Goal: Task Accomplishment & Management: Use online tool/utility

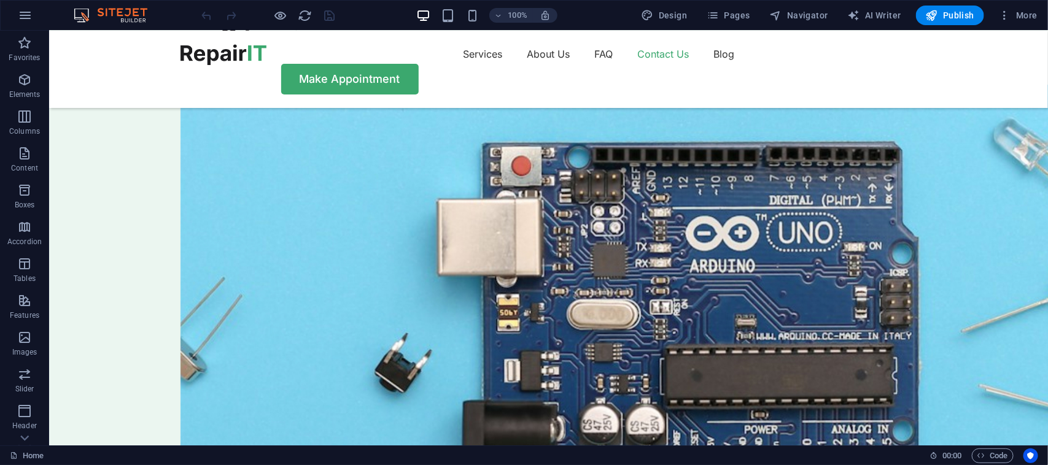
scroll to position [3408, 0]
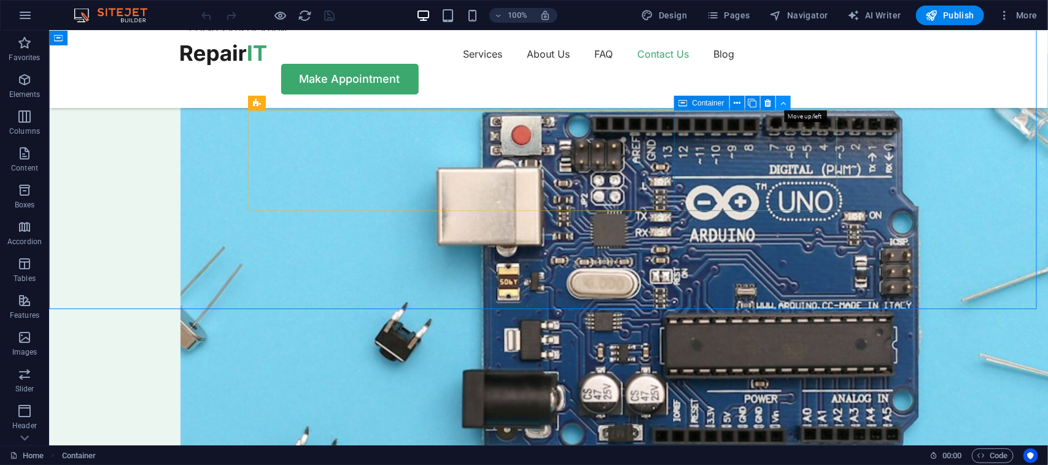
click at [784, 104] on icon at bounding box center [783, 103] width 6 height 13
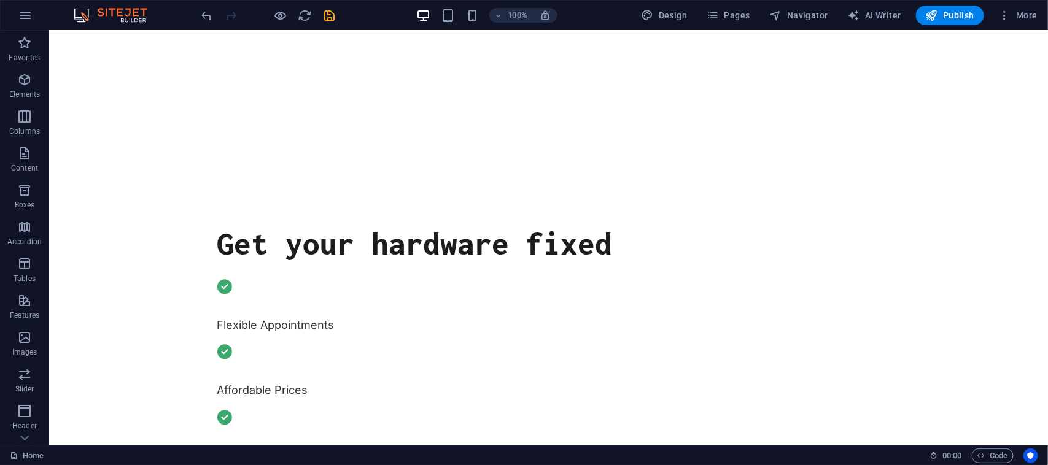
scroll to position [0, 0]
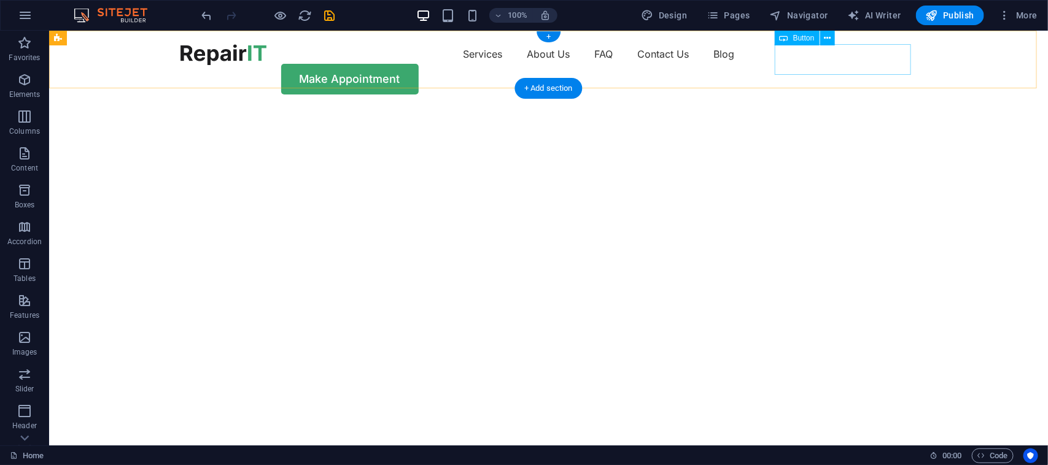
click at [871, 63] on div "Make Appointment" at bounding box center [548, 78] width 737 height 31
click at [655, 63] on nav "Services About Us FAQ Contact Us Blog" at bounding box center [548, 54] width 737 height 20
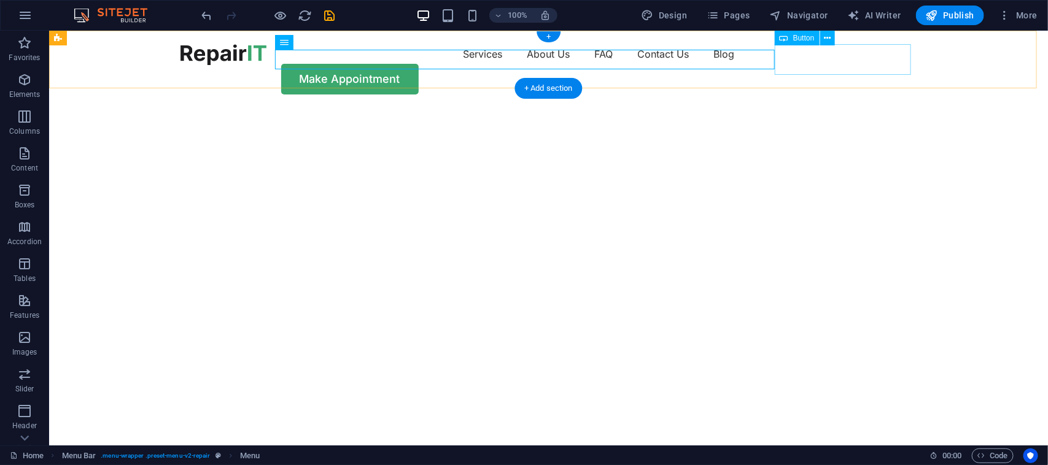
click at [896, 63] on div "Make Appointment" at bounding box center [548, 78] width 737 height 31
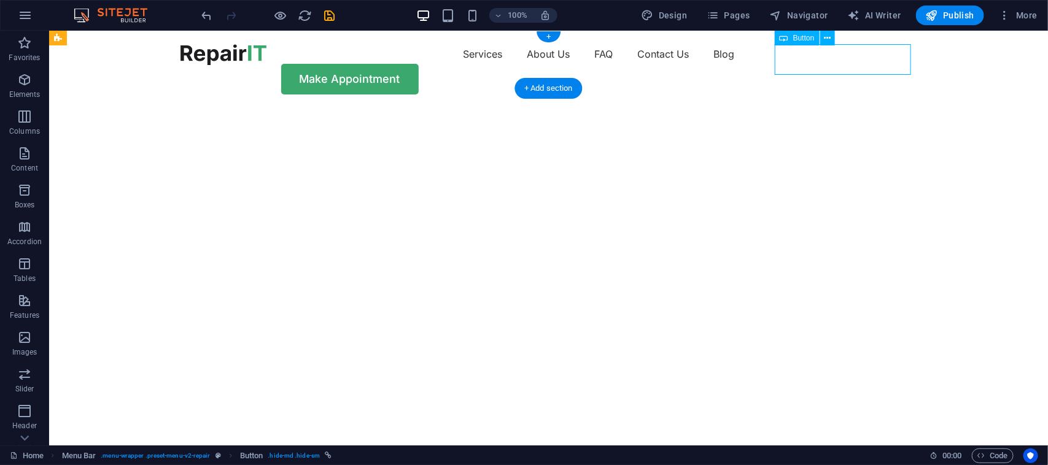
click at [892, 63] on div "Make Appointment" at bounding box center [548, 78] width 737 height 31
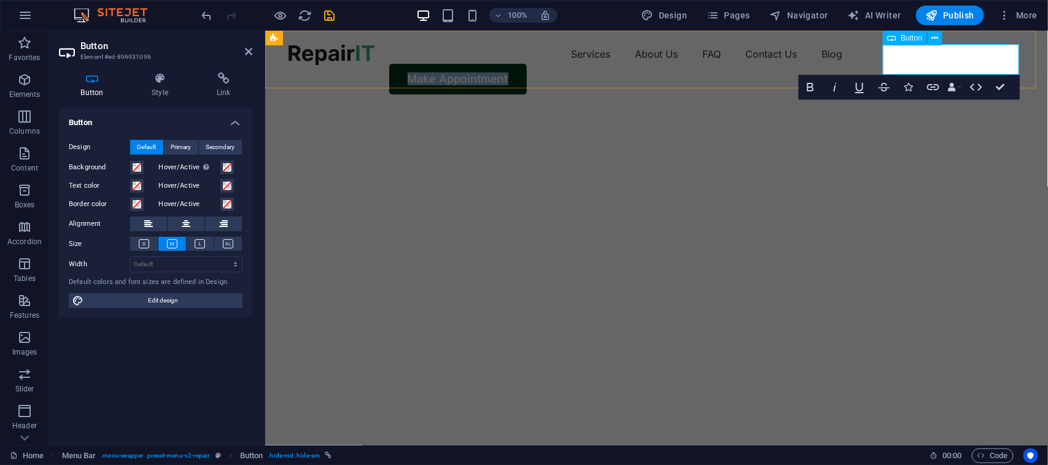
click at [526, 63] on link "Make Appointment" at bounding box center [458, 78] width 138 height 31
click at [524, 63] on link "FA PROGRAMARE" at bounding box center [456, 78] width 135 height 31
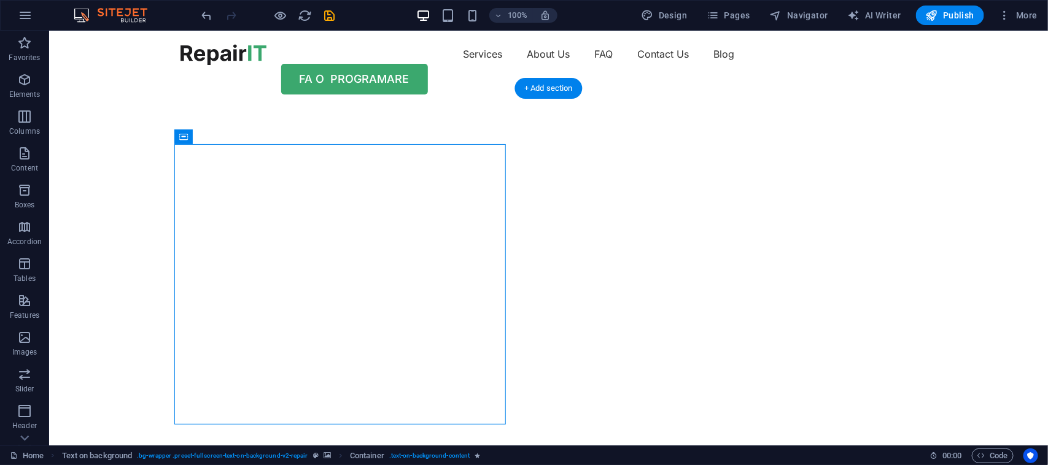
click at [526, 107] on img "1/2" at bounding box center [435, 107] width 772 height 0
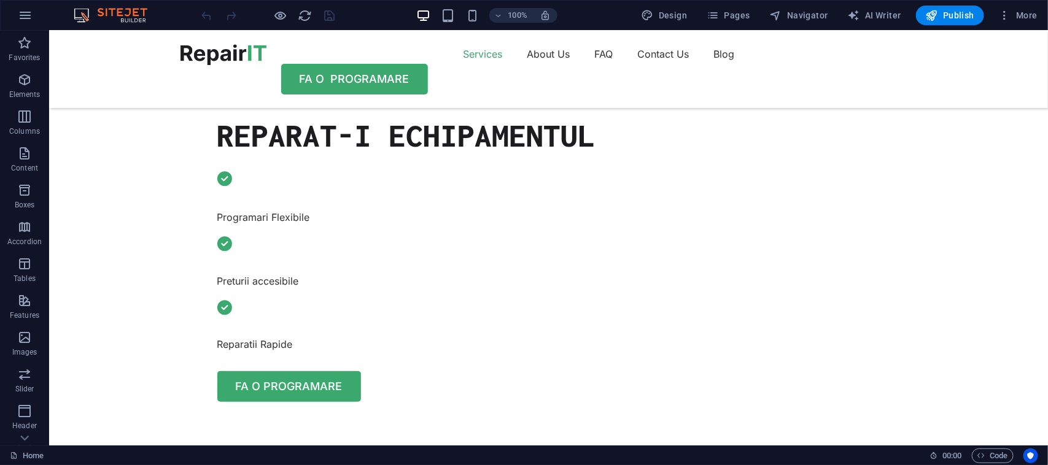
scroll to position [430, 0]
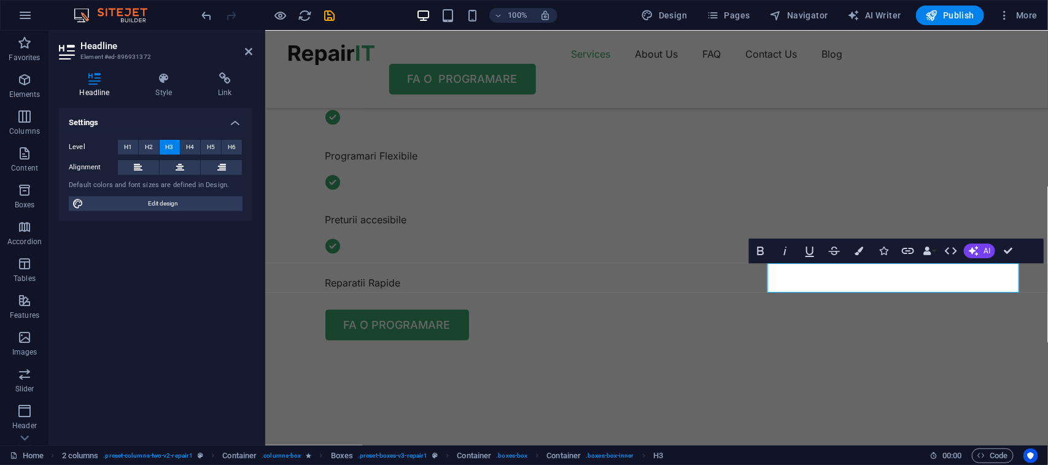
scroll to position [491, 0]
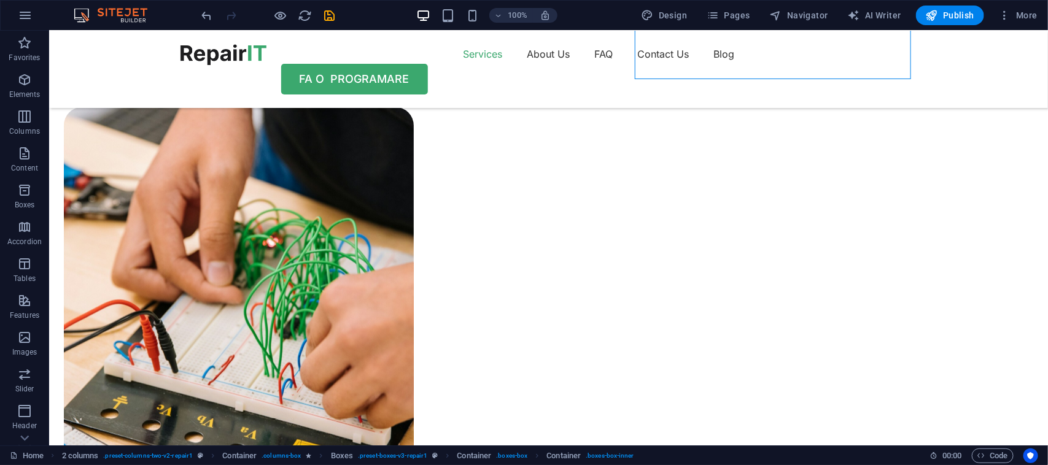
scroll to position [860, 0]
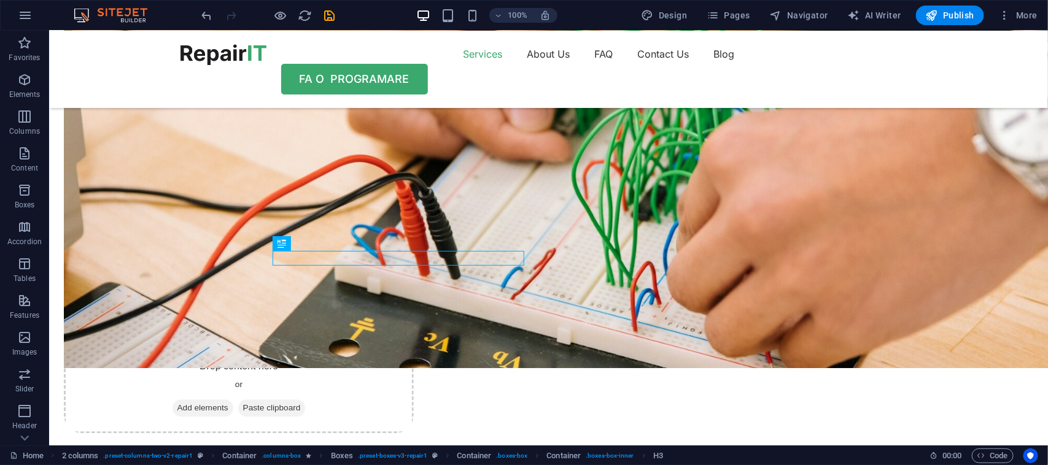
scroll to position [1013, 0]
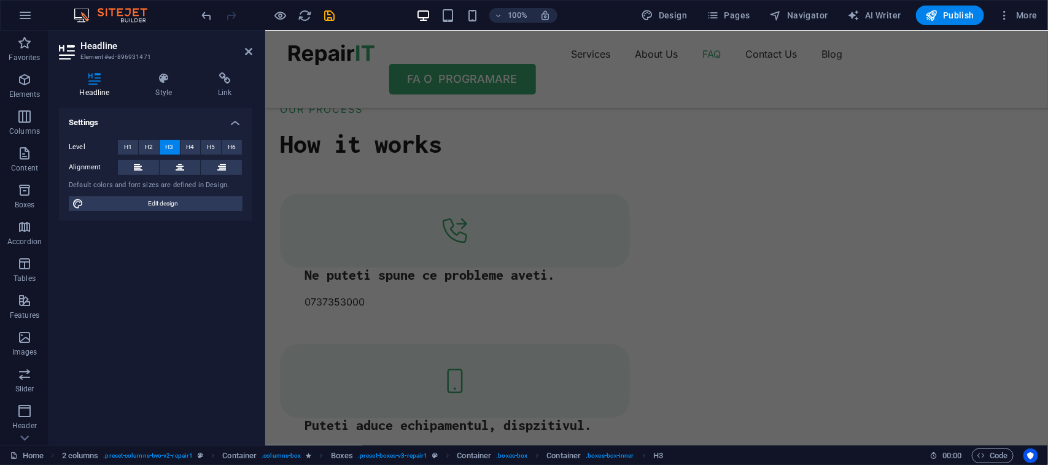
scroll to position [1948, 0]
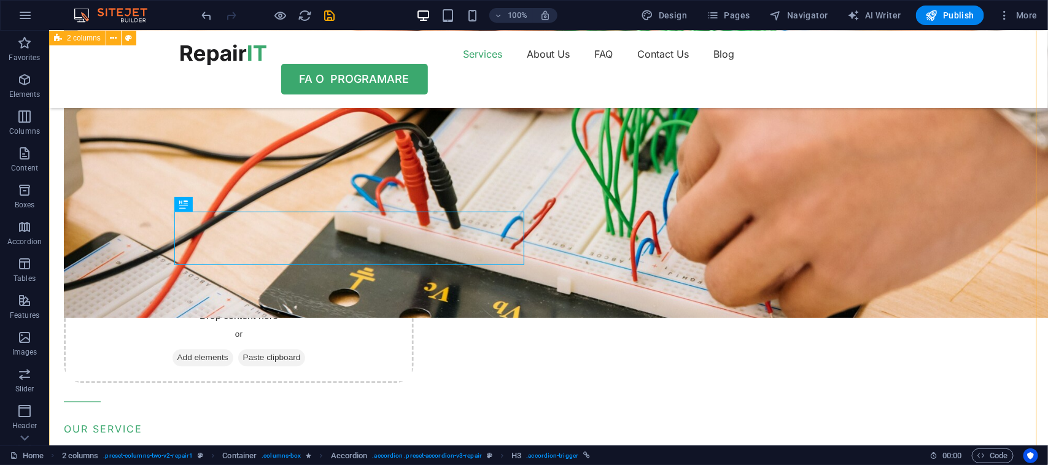
scroll to position [2005, 0]
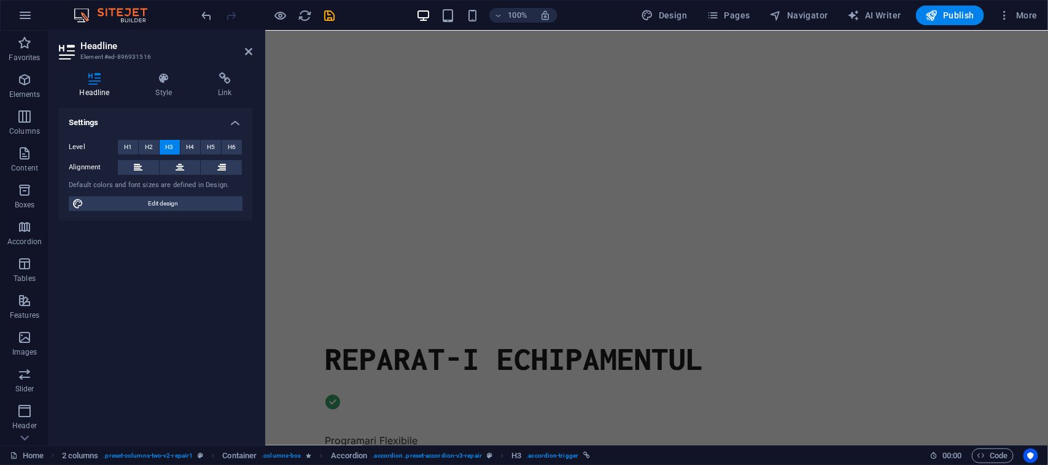
scroll to position [0, 0]
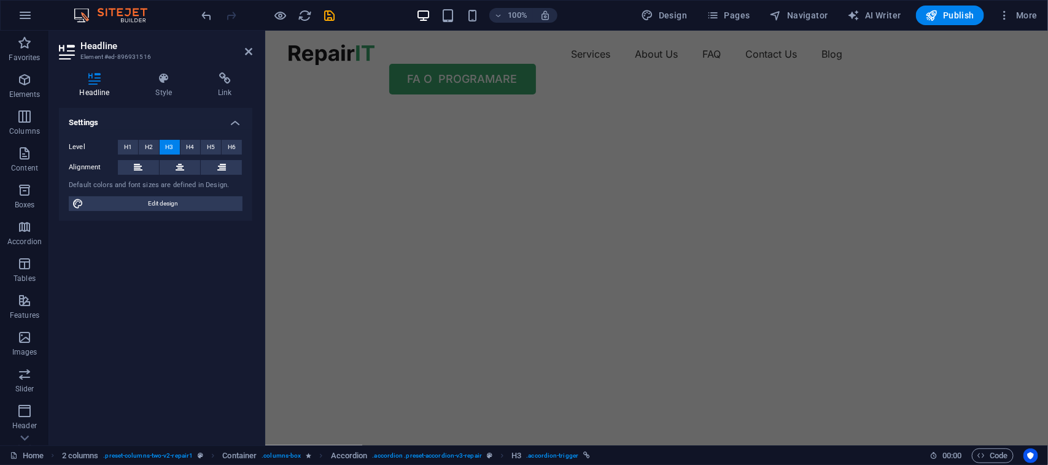
drag, startPoint x: 1043, startPoint y: 258, endPoint x: 1312, endPoint y: 56, distance: 336.4
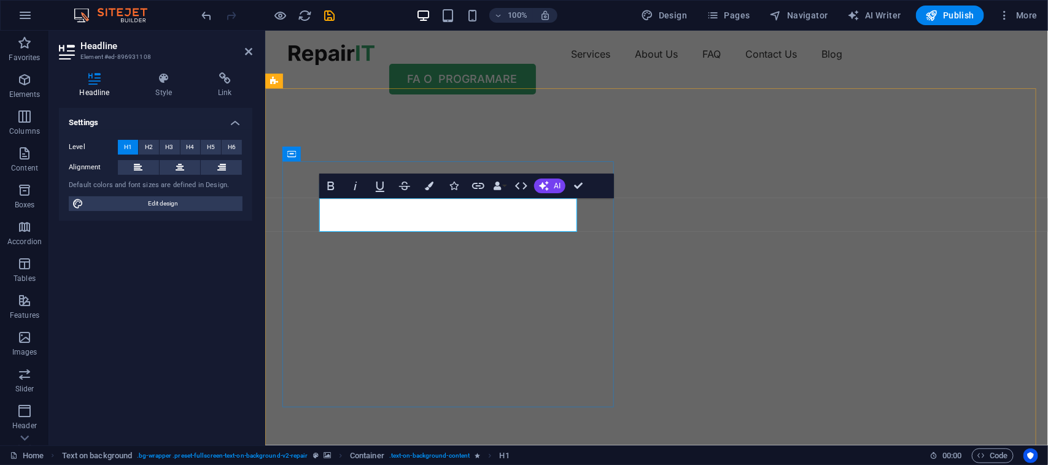
drag, startPoint x: 457, startPoint y: 213, endPoint x: 423, endPoint y: 216, distance: 34.5
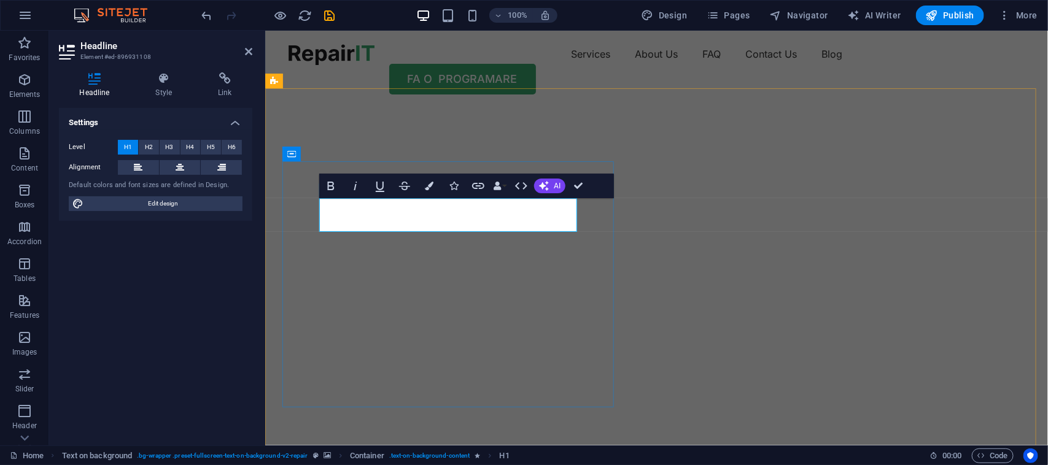
drag, startPoint x: 464, startPoint y: 215, endPoint x: 426, endPoint y: 215, distance: 38.1
click at [427, 191] on button "Colors" at bounding box center [429, 186] width 23 height 25
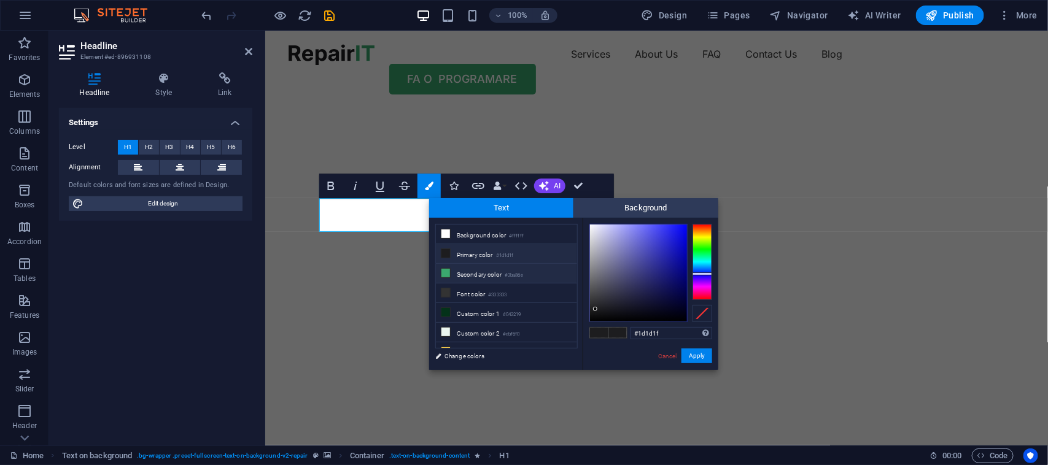
click at [447, 274] on icon at bounding box center [445, 273] width 9 height 9
type input "#3ba86e"
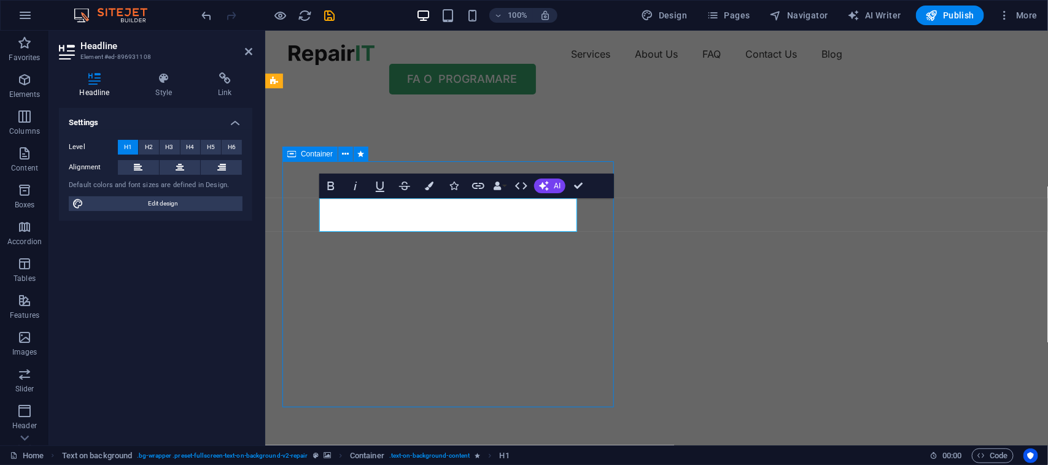
click at [745, 107] on img "1/2" at bounding box center [651, 107] width 772 height 0
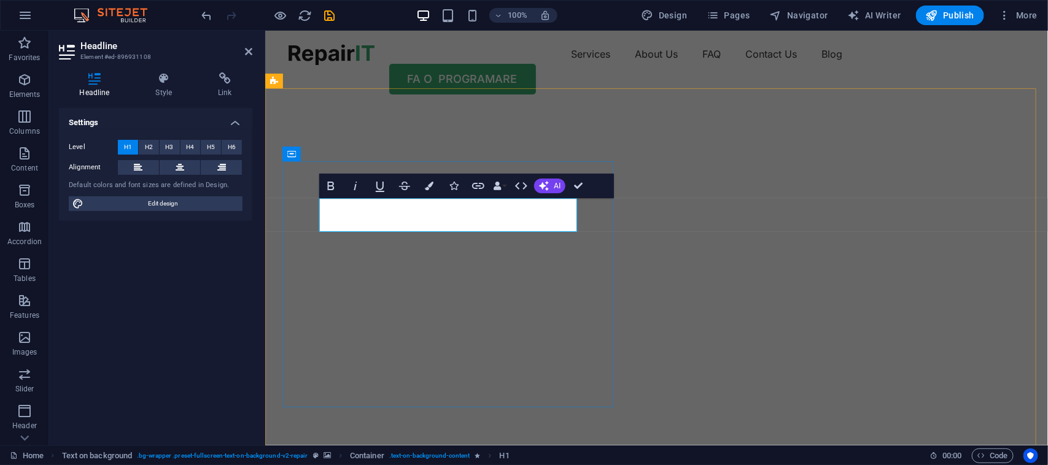
drag, startPoint x: 454, startPoint y: 216, endPoint x: 426, endPoint y: 216, distance: 27.6
click at [431, 185] on icon "button" at bounding box center [429, 186] width 9 height 9
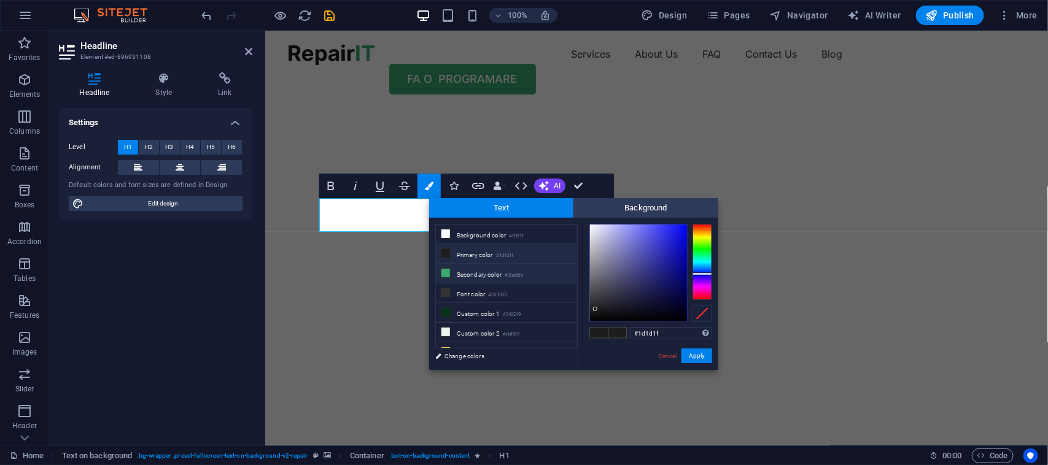
click at [445, 274] on icon at bounding box center [445, 273] width 9 height 9
type input "#3ba86e"
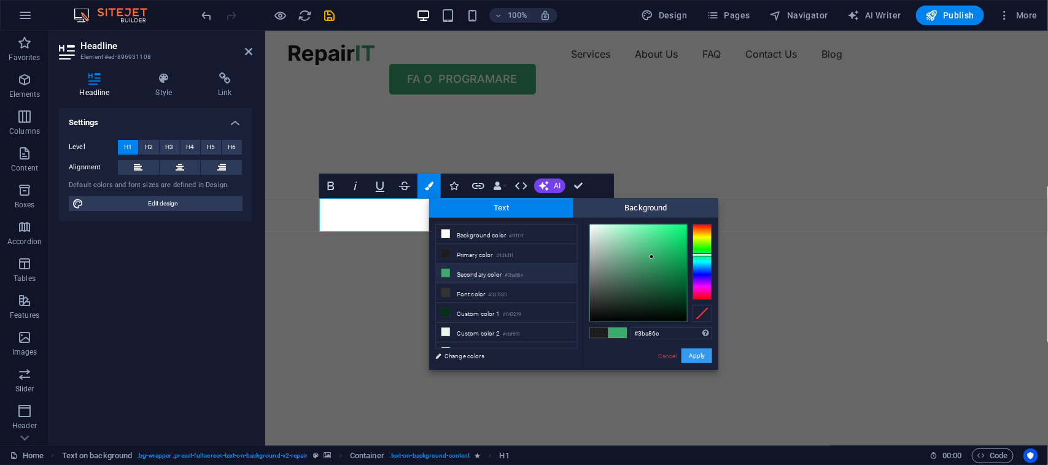
click at [698, 360] on button "Apply" at bounding box center [697, 356] width 31 height 15
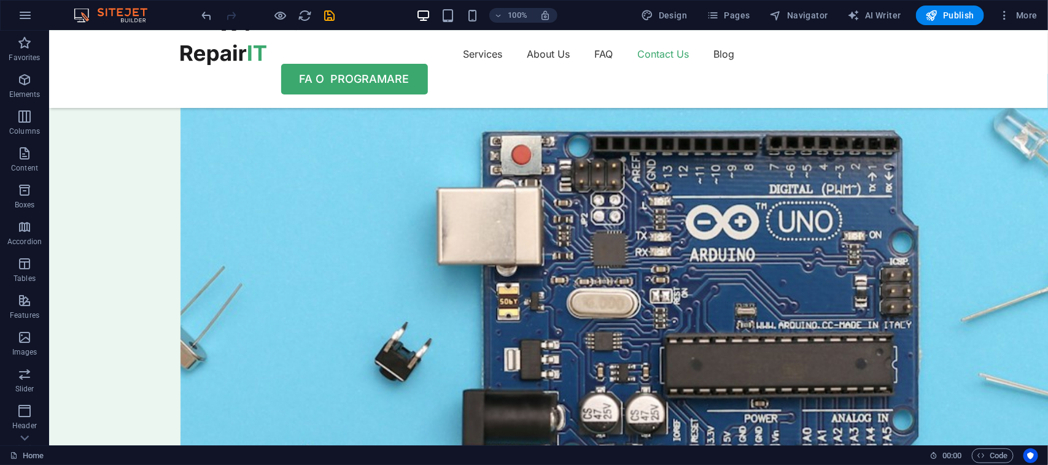
scroll to position [3535, 0]
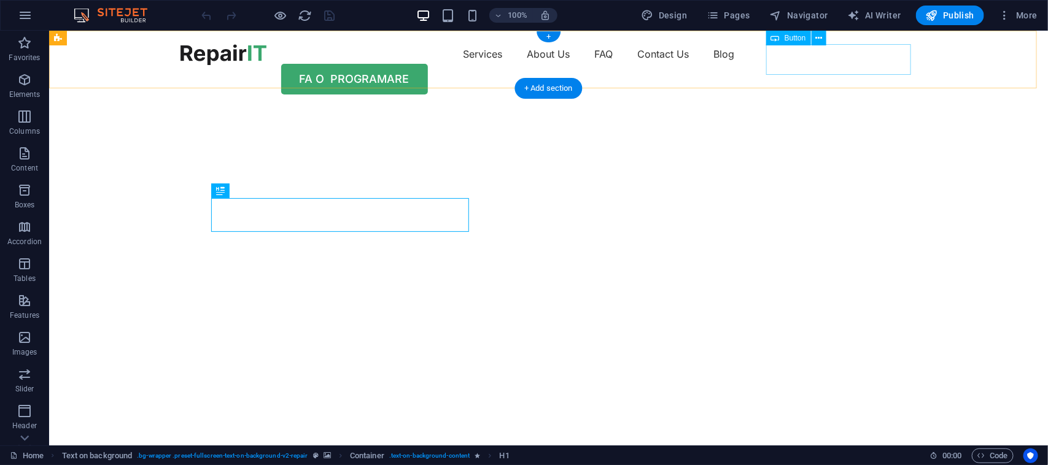
click at [827, 63] on div "FA O PROGRAMARE" at bounding box center [548, 78] width 737 height 31
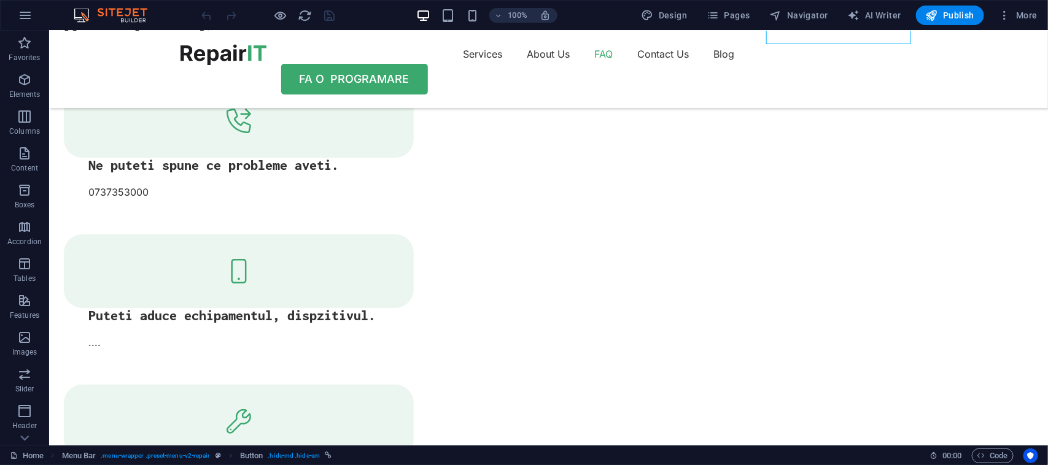
scroll to position [2049, 0]
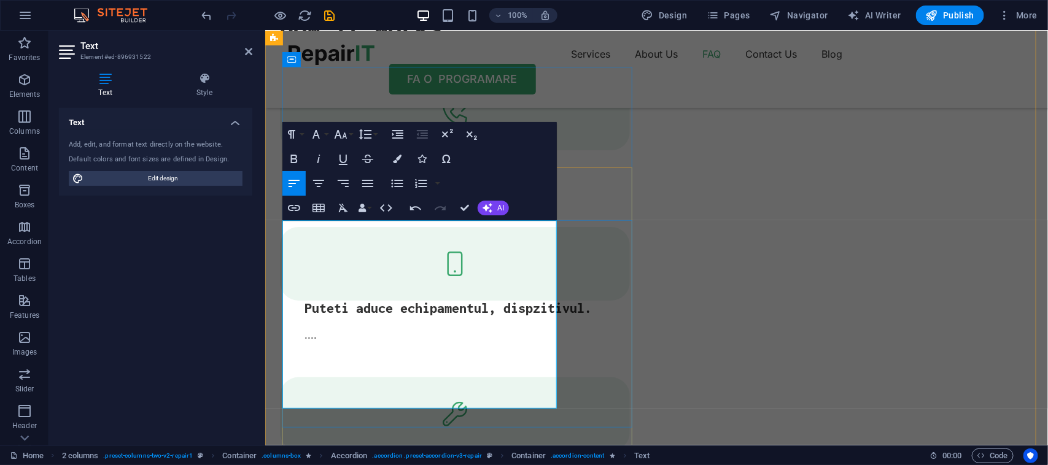
scroll to position [5210, 4]
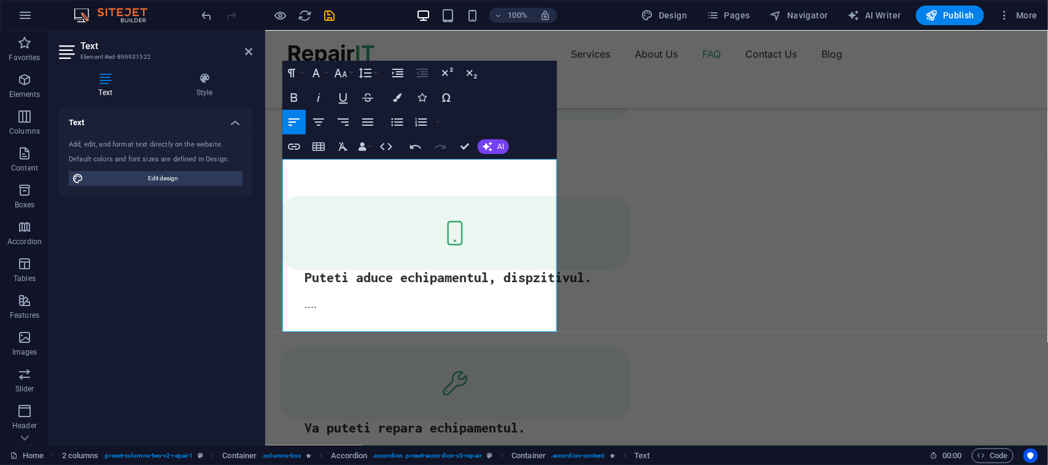
scroll to position [2110, 0]
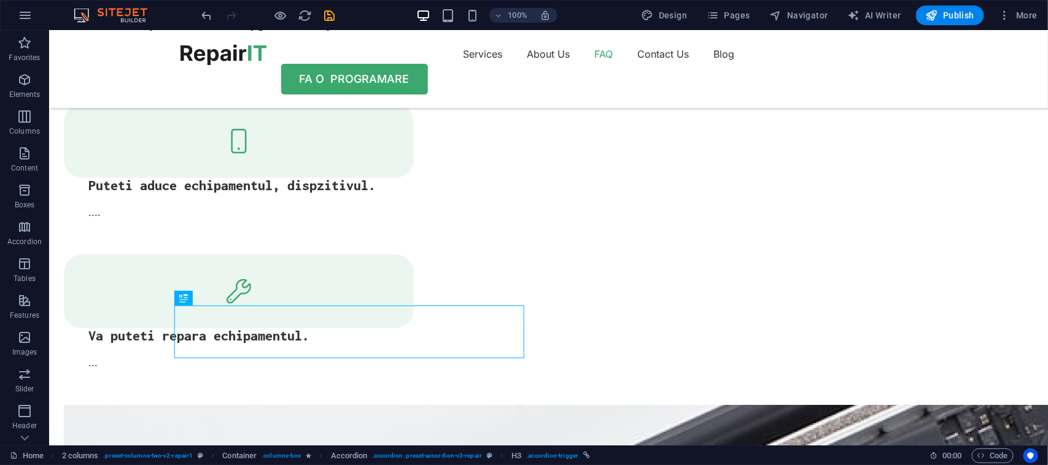
scroll to position [2203, 0]
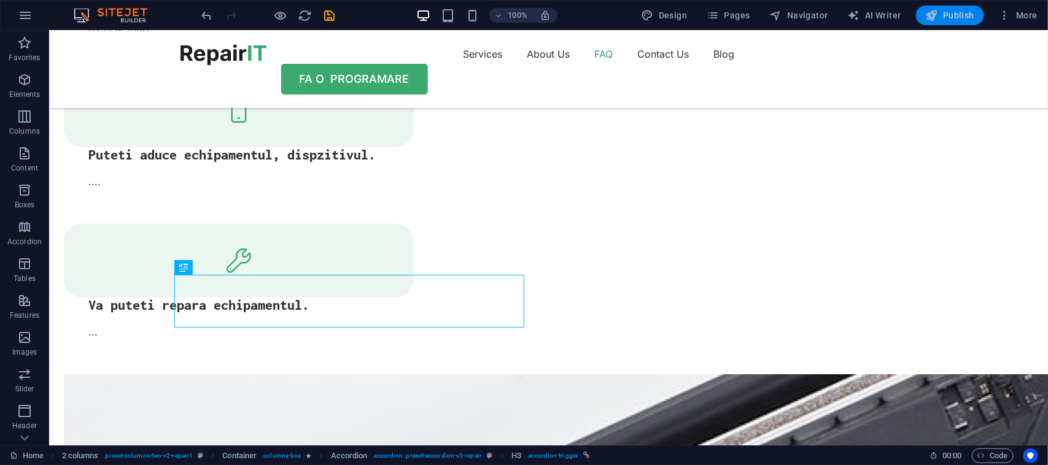
click at [0, 0] on span "Publish" at bounding box center [0, 0] width 0 height 0
